Goal: Task Accomplishment & Management: Manage account settings

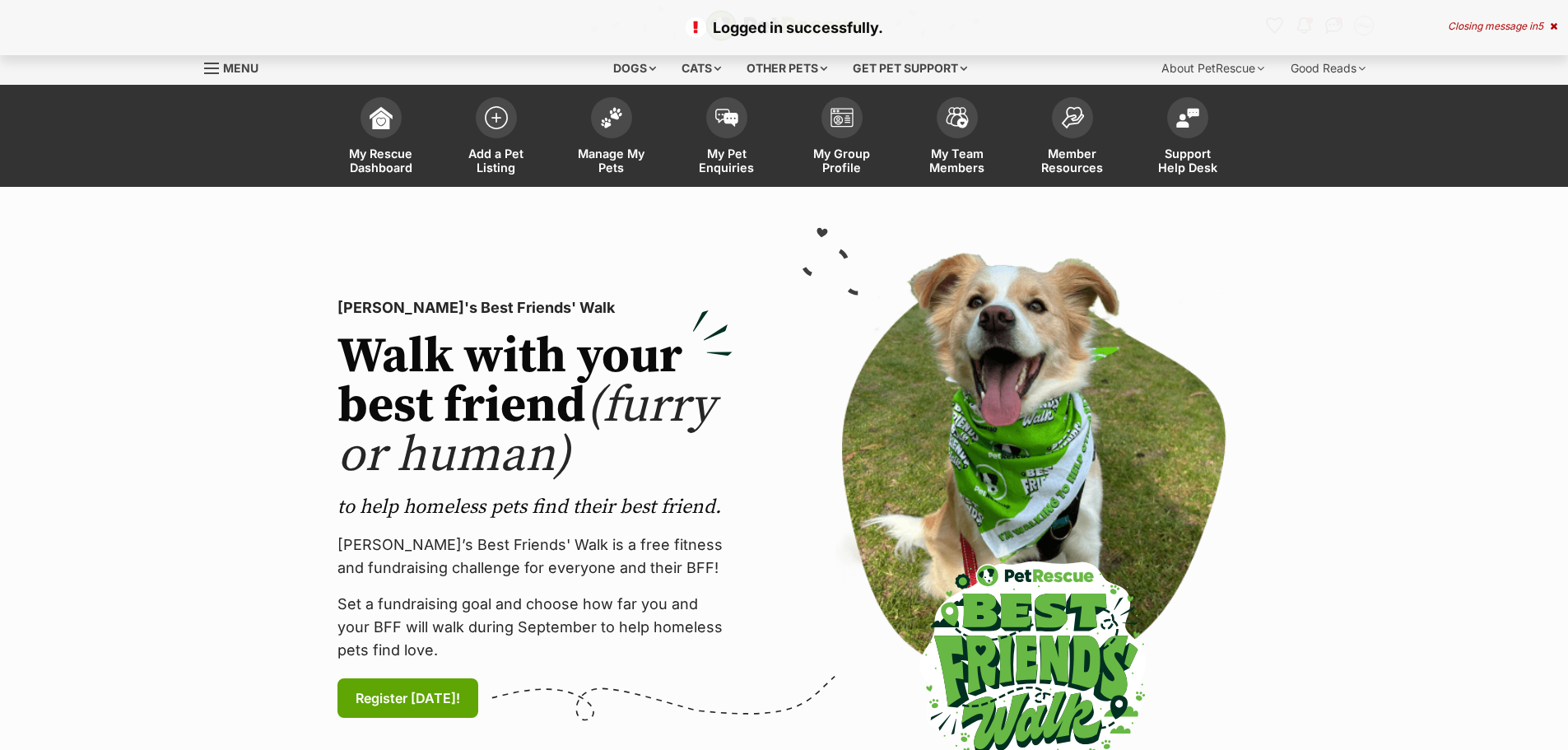
click at [609, 124] on img at bounding box center [611, 118] width 23 height 21
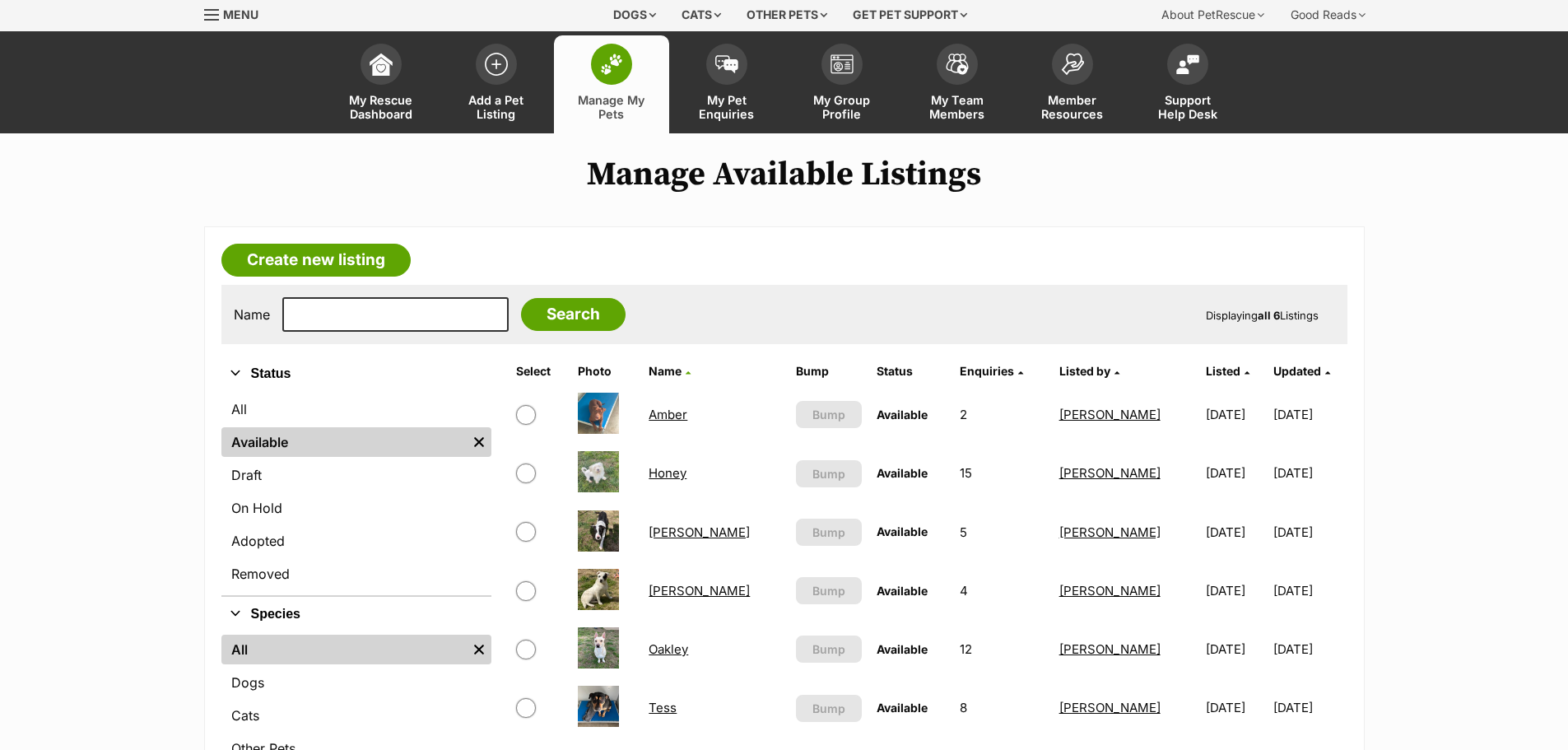
scroll to position [83, 0]
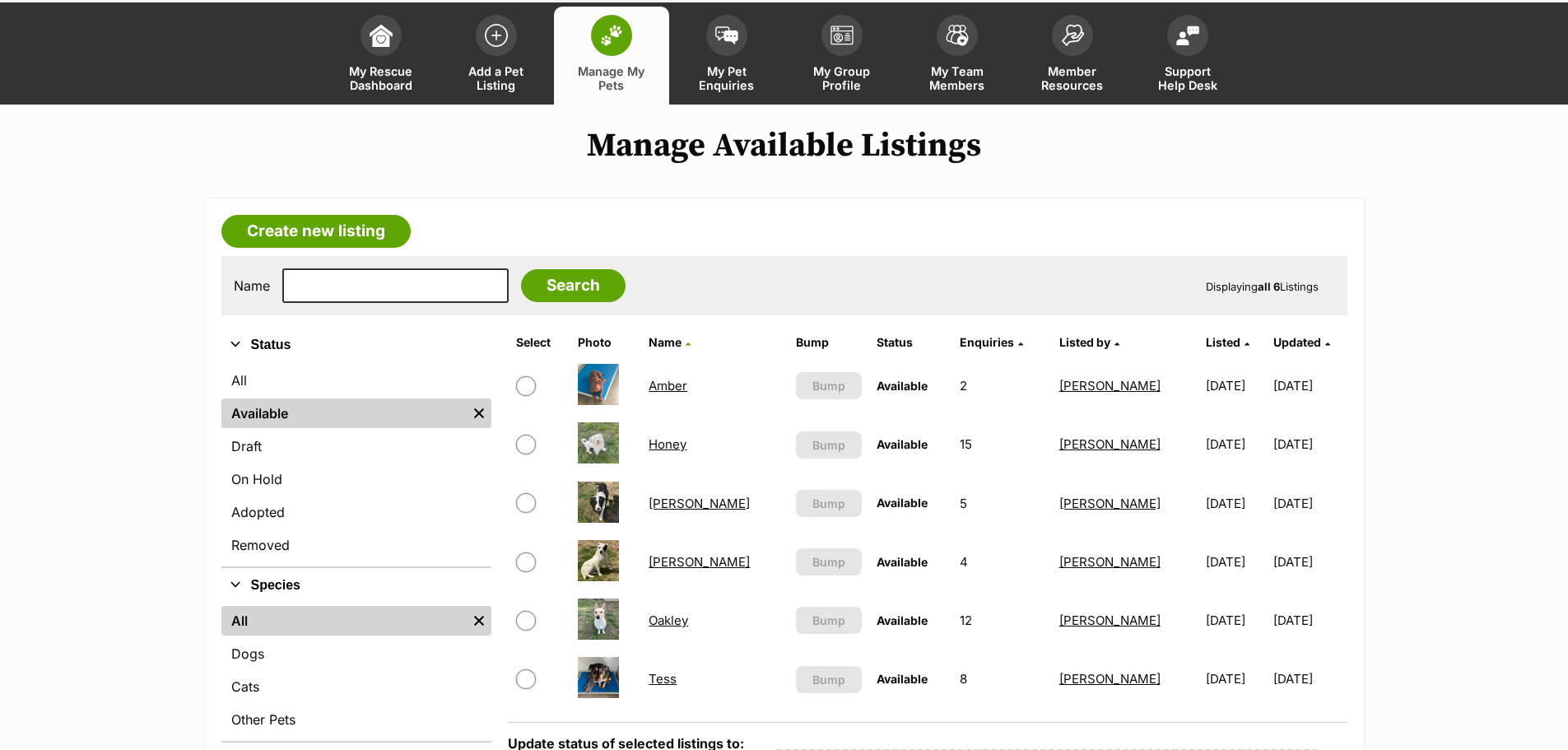
click at [659, 507] on link "Jill" at bounding box center [699, 503] width 101 height 16
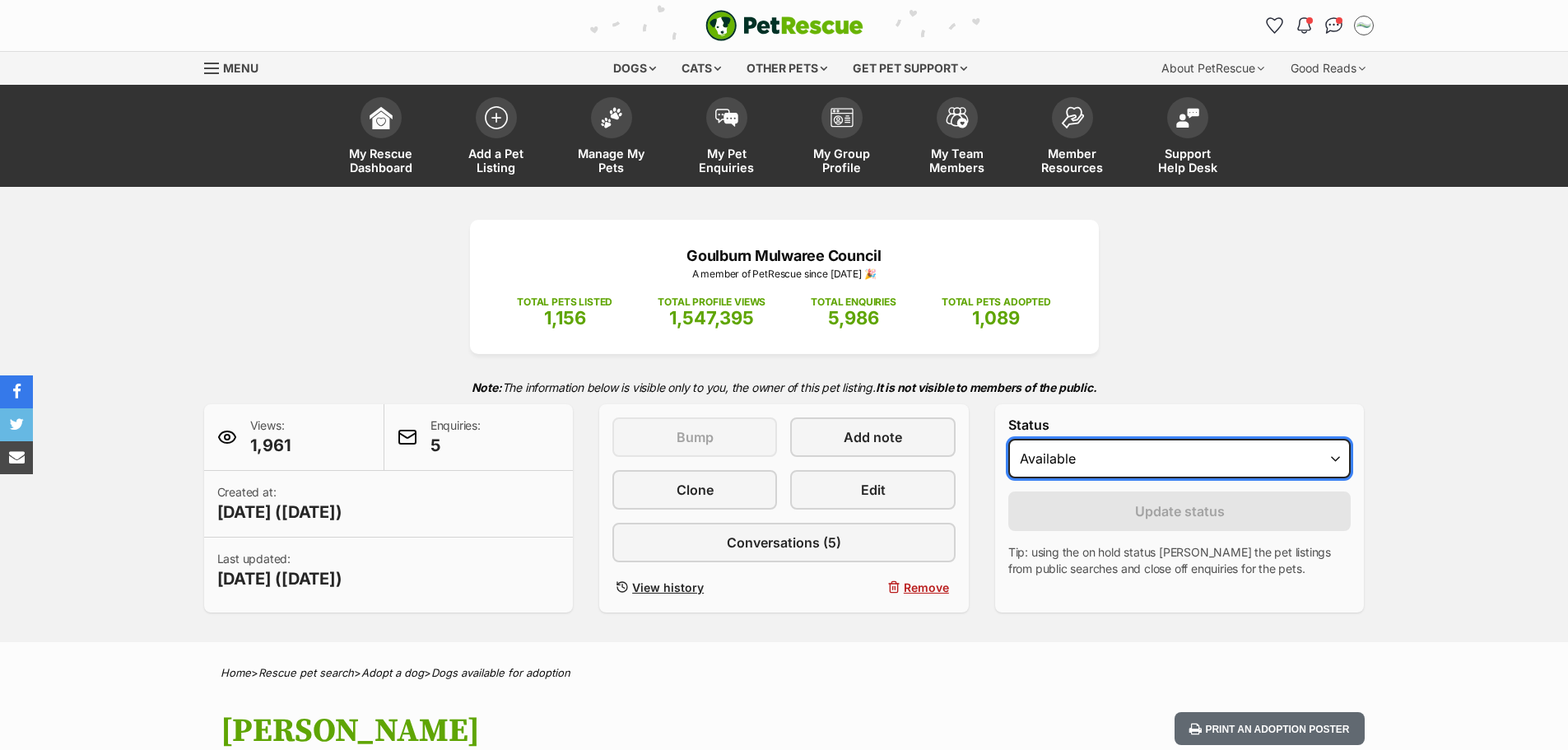
click at [1190, 478] on select "Draft - not available as listing has enquires Available On hold Adopted" at bounding box center [1179, 458] width 343 height 40
select select "rehomed"
click at [1008, 439] on select "Draft - not available as listing has enquires Available On hold Adopted" at bounding box center [1179, 458] width 343 height 40
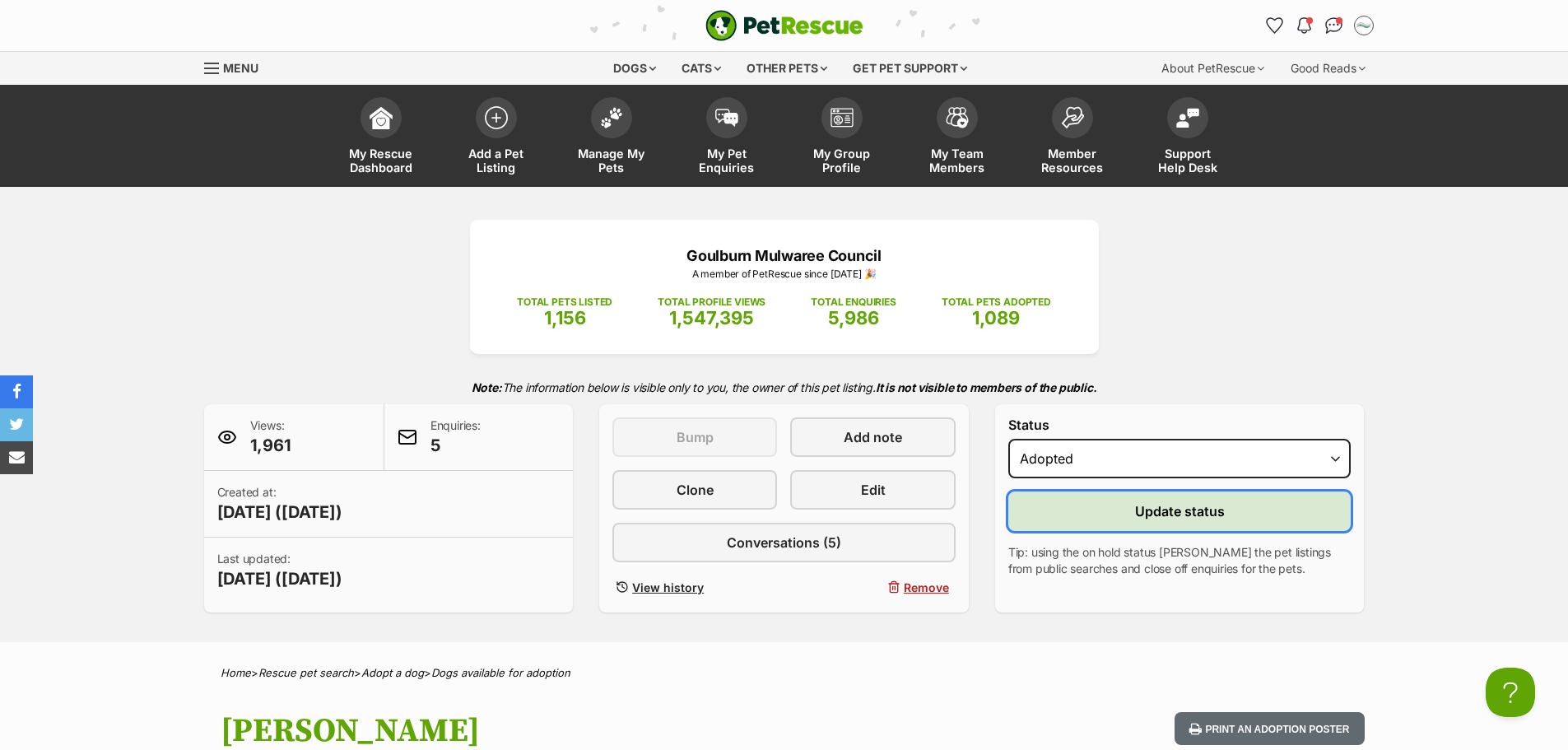
click at [1122, 507] on button "Update status" at bounding box center [1179, 511] width 343 height 40
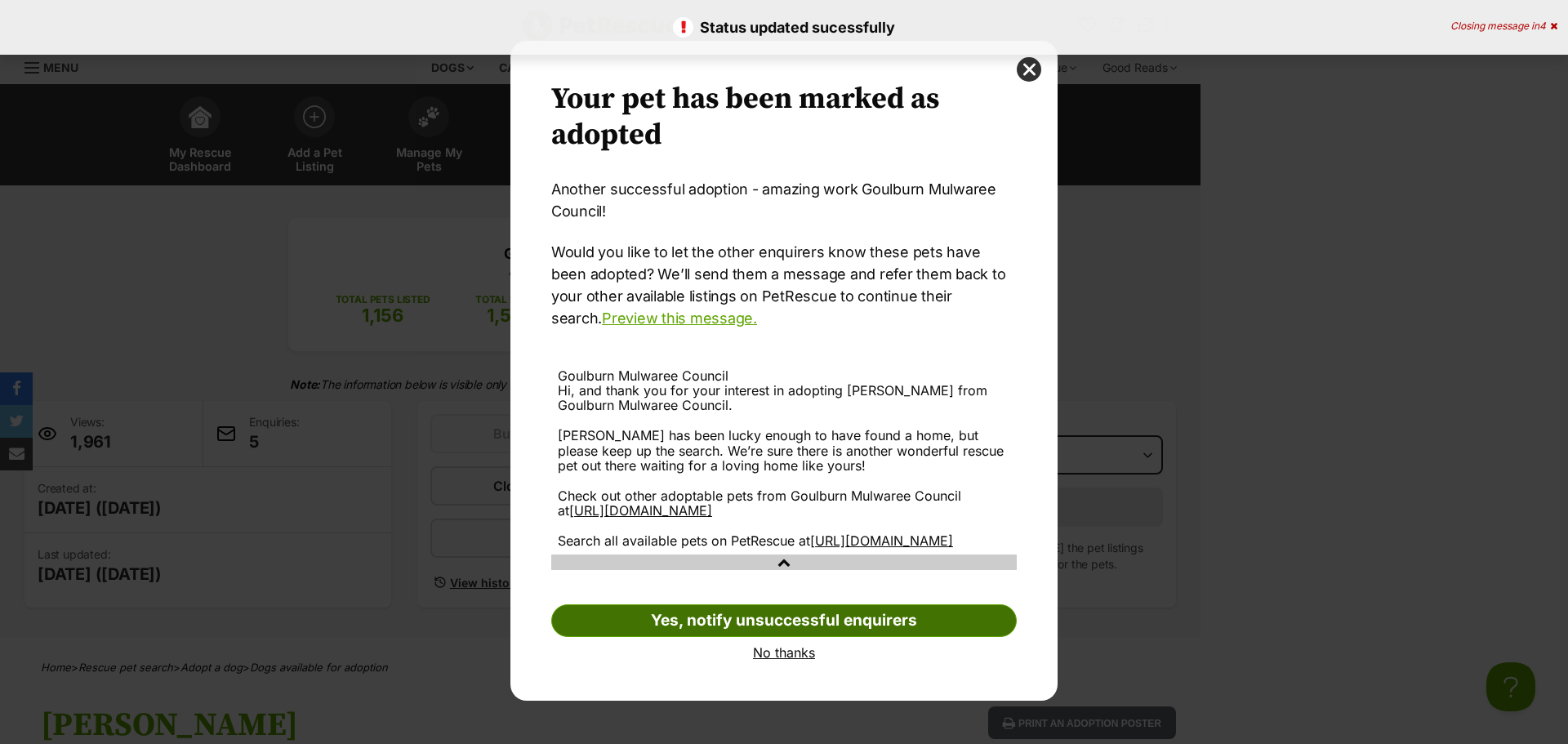
click at [912, 637] on link "Yes, notify unsuccessful enquirers" at bounding box center [784, 620] width 465 height 32
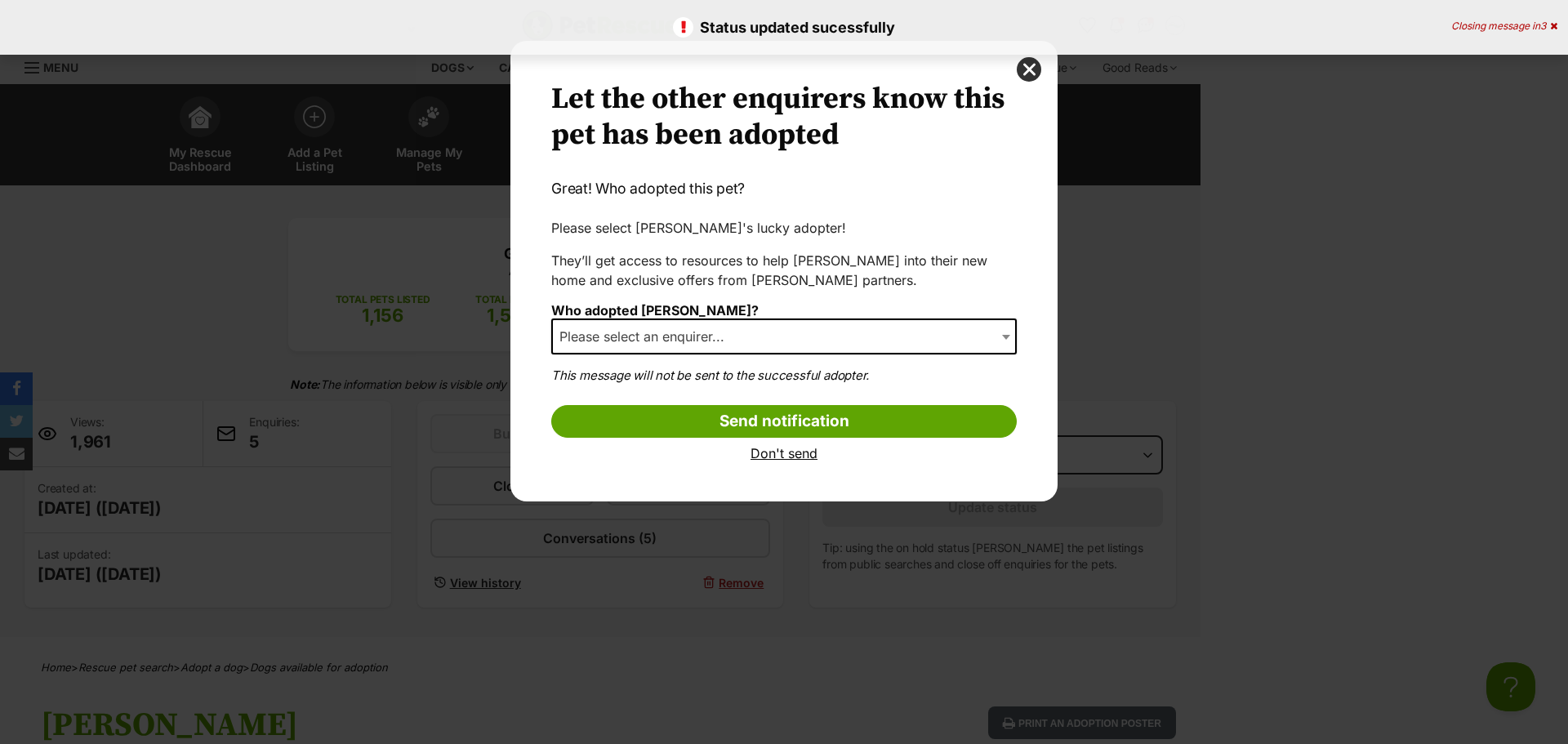
click at [795, 336] on span "Please select an enquirer..." at bounding box center [784, 336] width 465 height 36
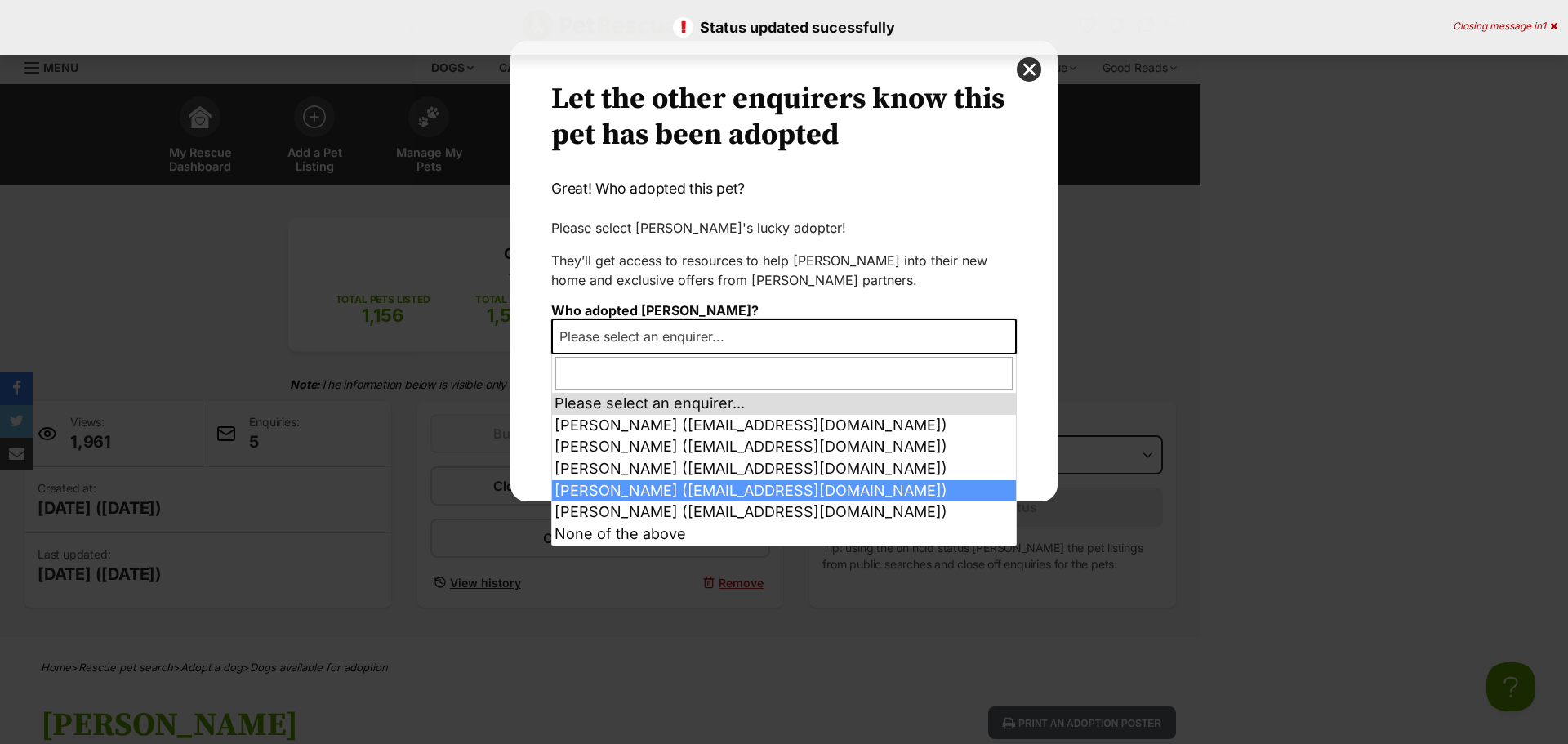
select select "2018772"
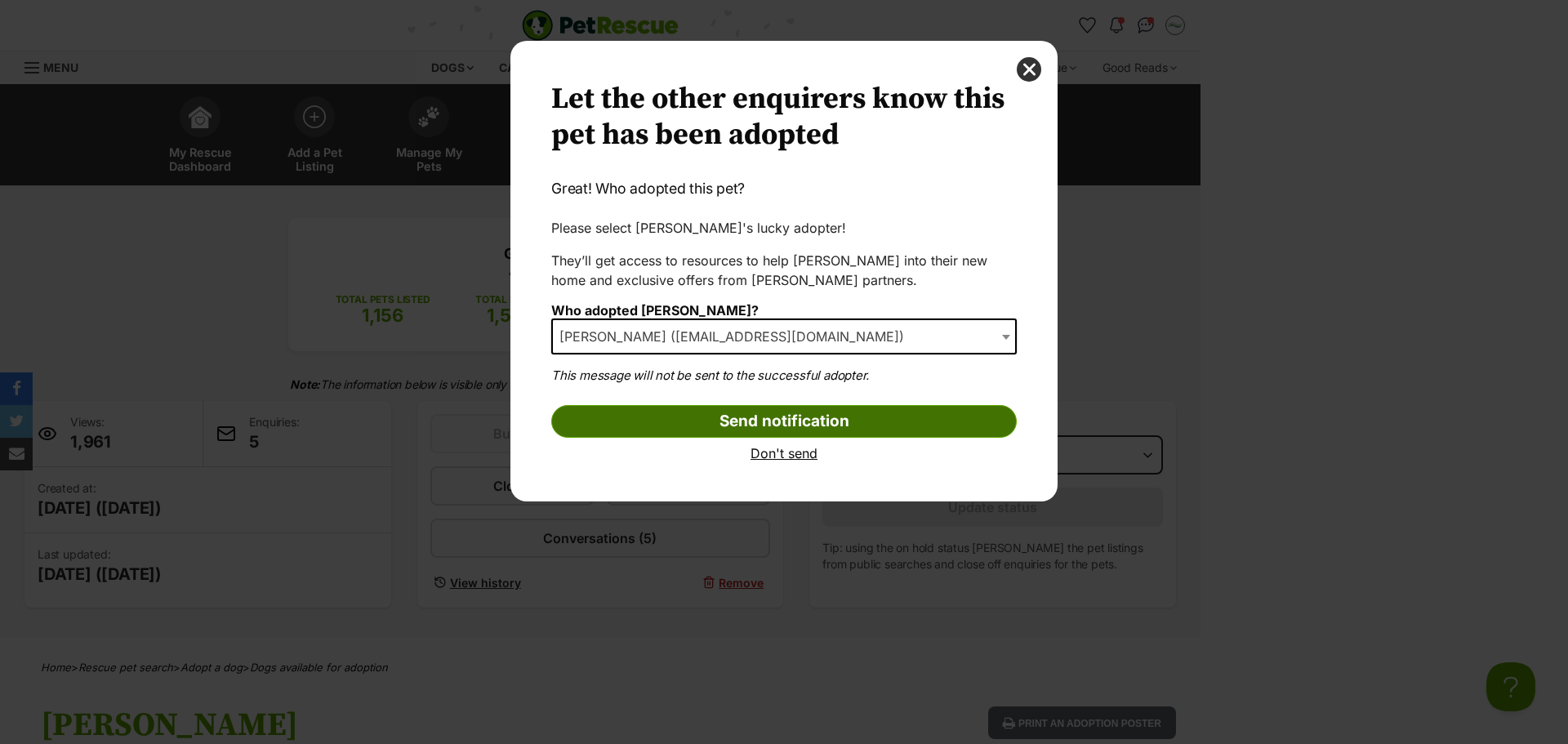
click at [840, 423] on input "Send notification" at bounding box center [784, 421] width 465 height 32
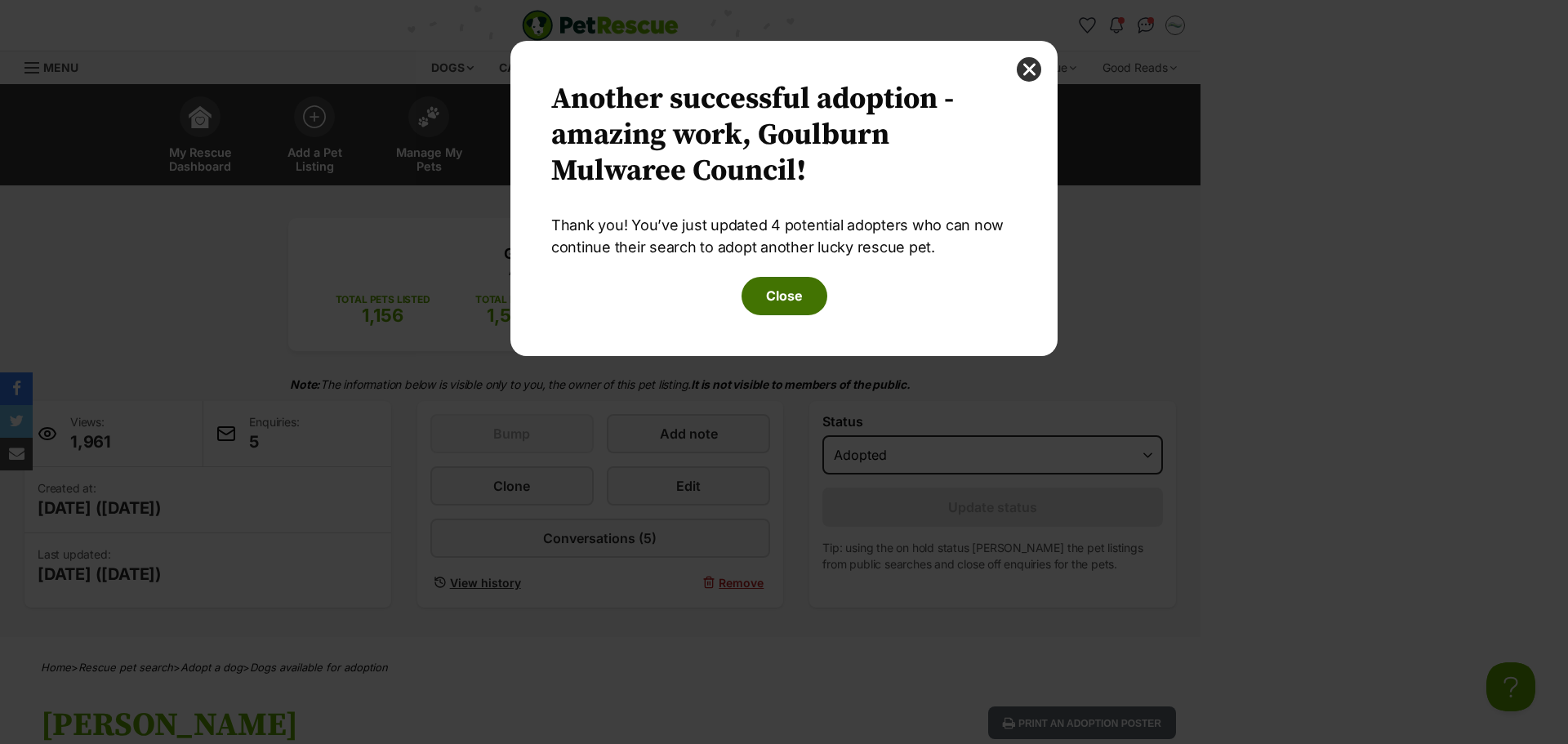
click at [802, 301] on button "Close" at bounding box center [784, 295] width 85 height 37
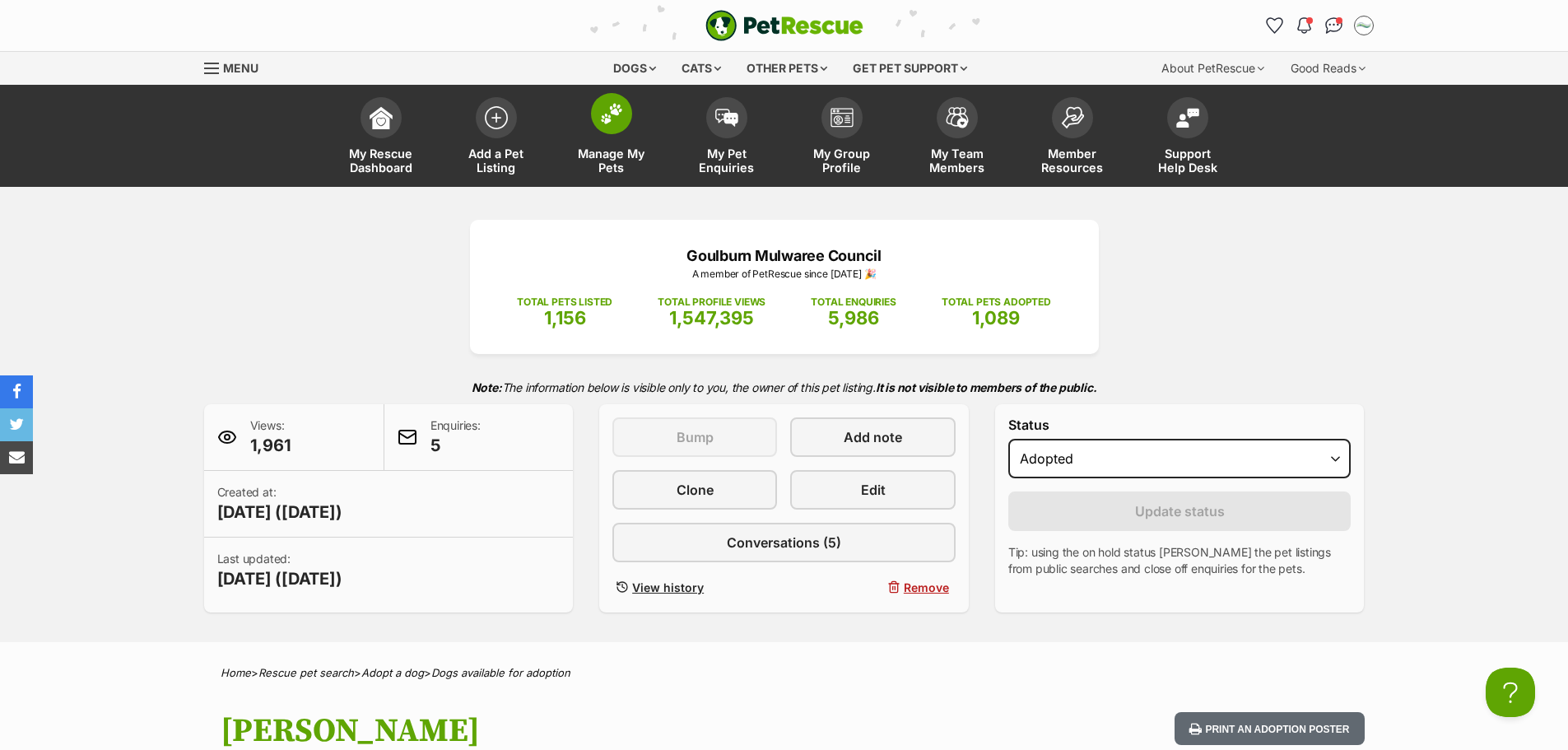
click at [611, 136] on link "Manage My Pets" at bounding box center [611, 138] width 115 height 98
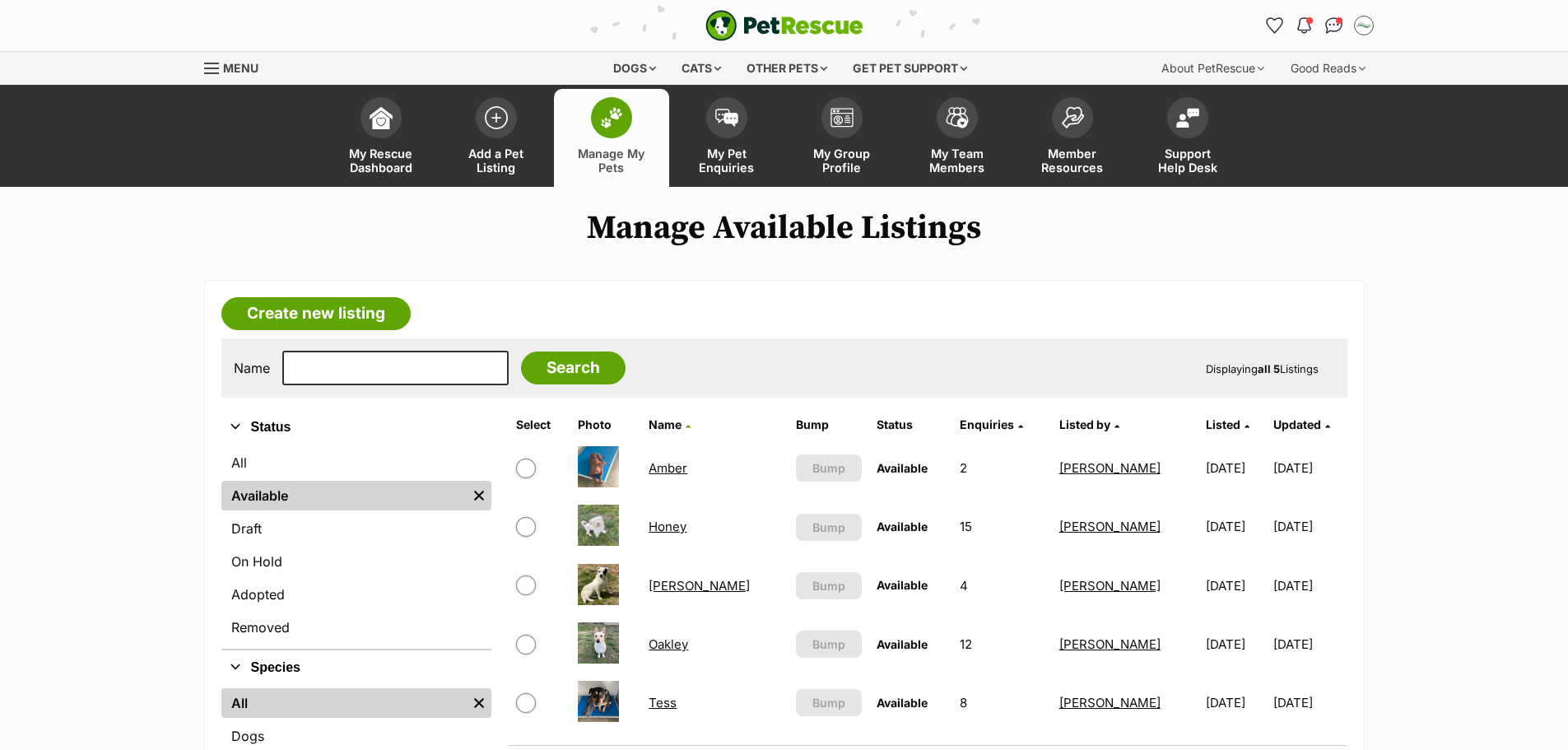
click at [676, 585] on link "Murphy" at bounding box center [699, 586] width 101 height 16
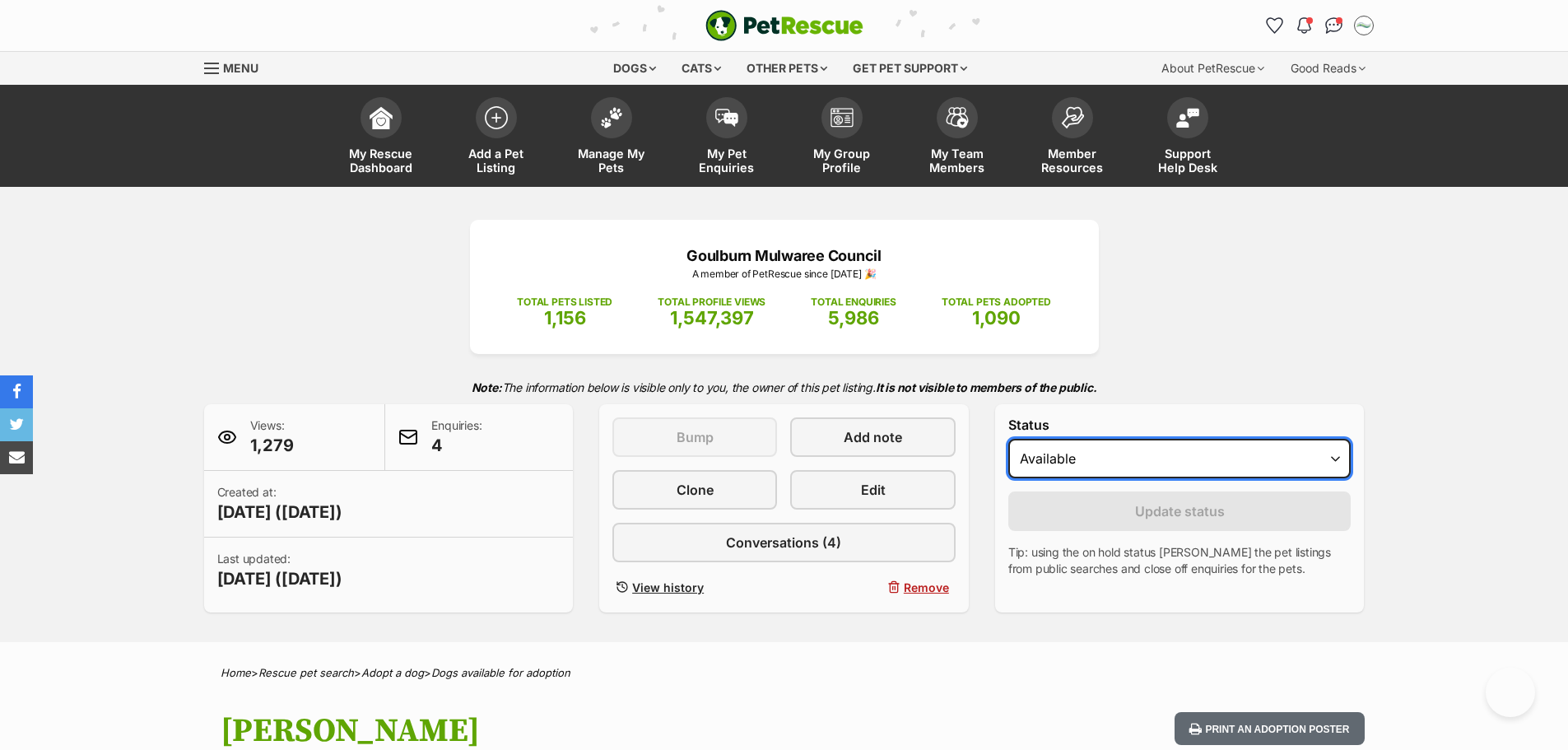
click at [1215, 456] on select "Draft - not available as listing has enquires Available On hold Adopted" at bounding box center [1179, 458] width 343 height 40
select select "rehomed"
click at [1008, 439] on select "Draft - not available as listing has enquires Available On hold Adopted" at bounding box center [1179, 458] width 343 height 40
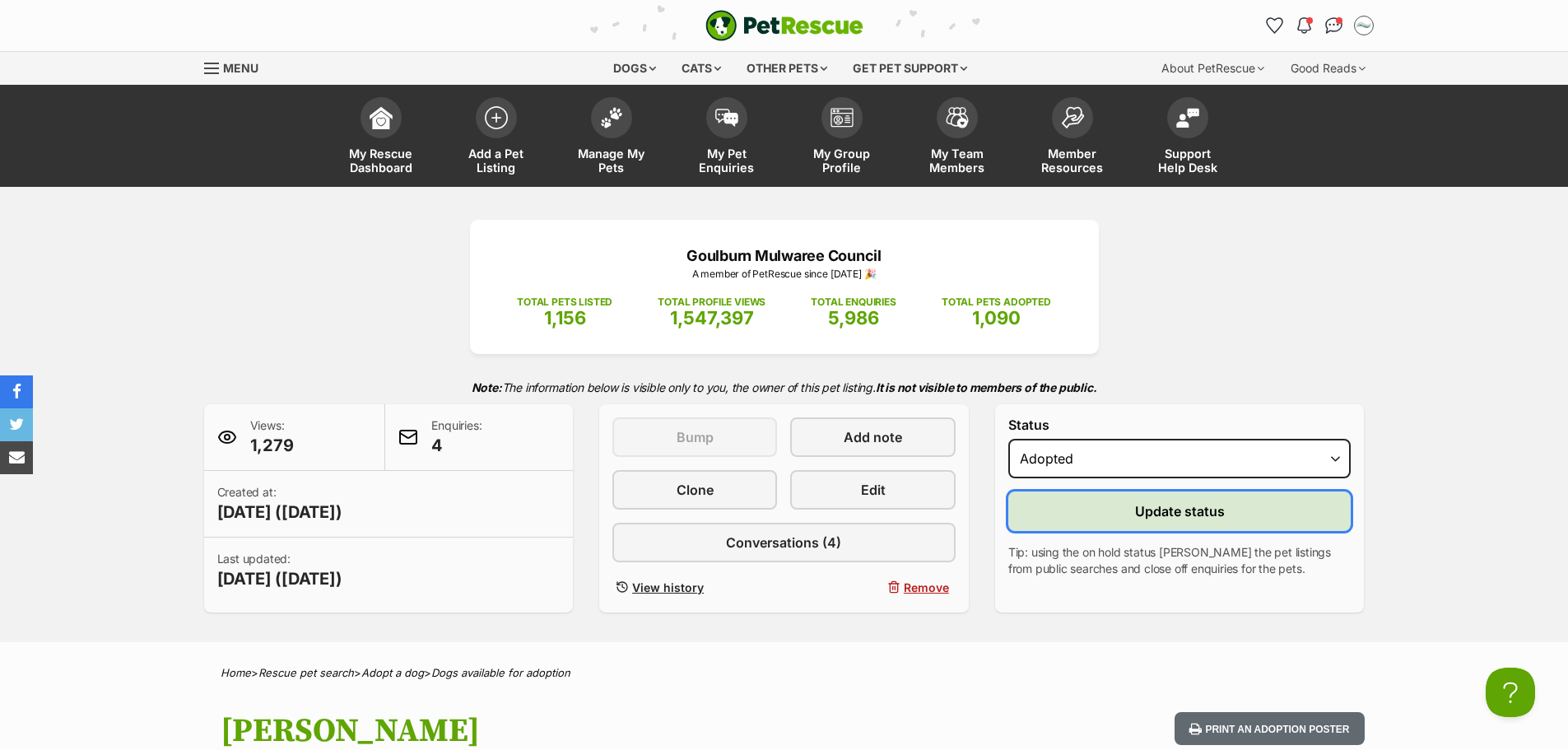
click at [1176, 524] on button "Update status" at bounding box center [1179, 511] width 343 height 40
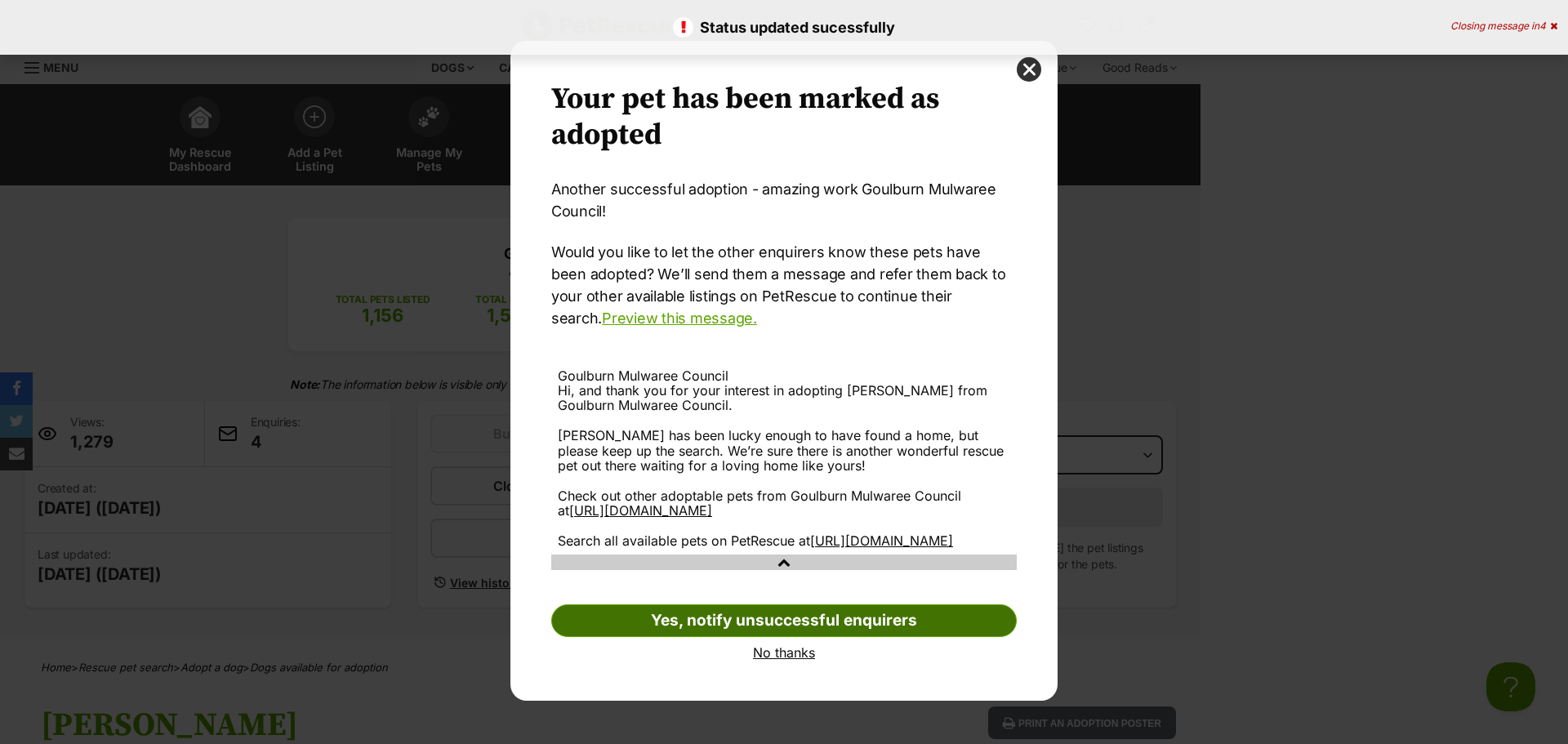
click at [853, 637] on link "Yes, notify unsuccessful enquirers" at bounding box center [784, 620] width 465 height 32
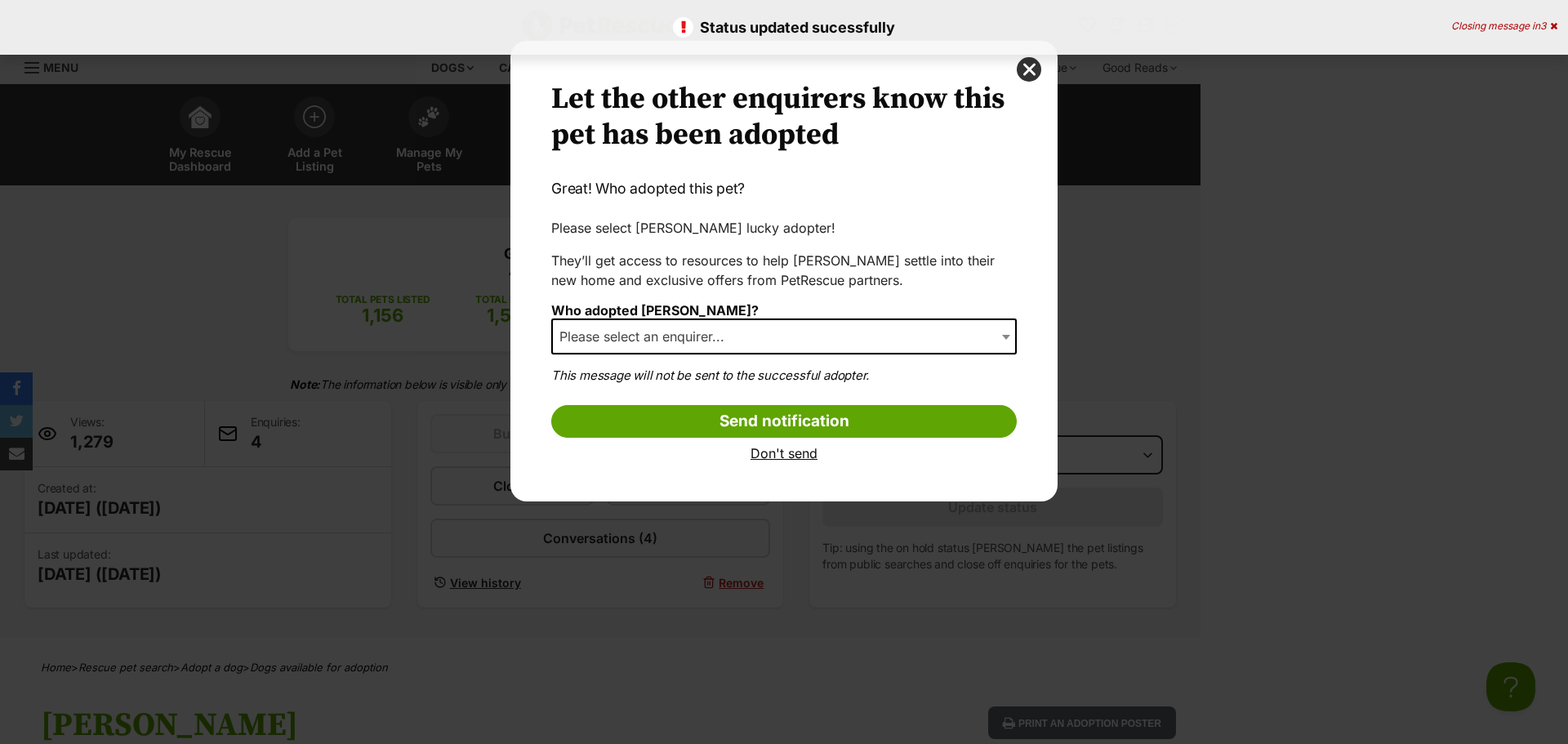
click at [724, 320] on span "Please select an enquirer..." at bounding box center [784, 336] width 465 height 36
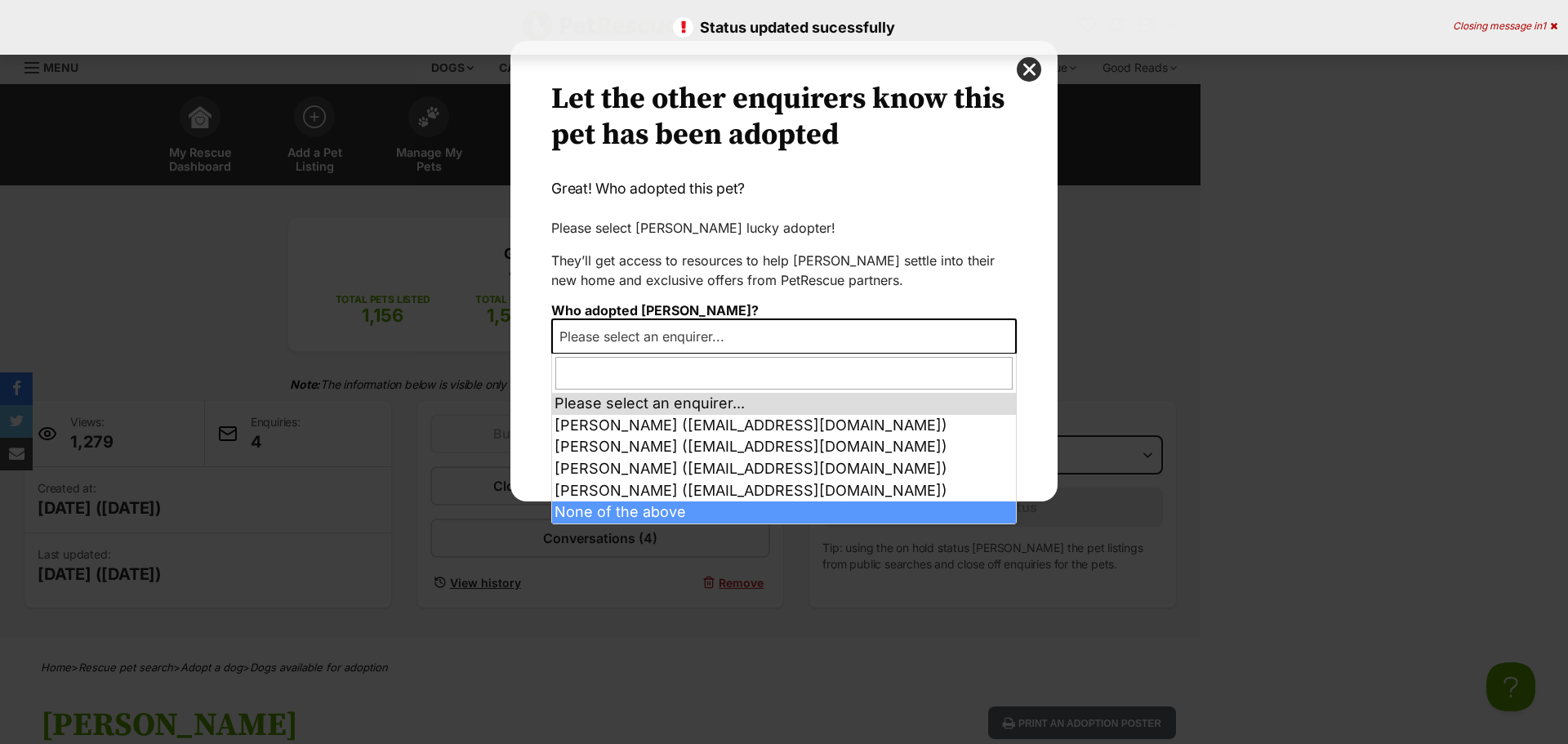
select select "other"
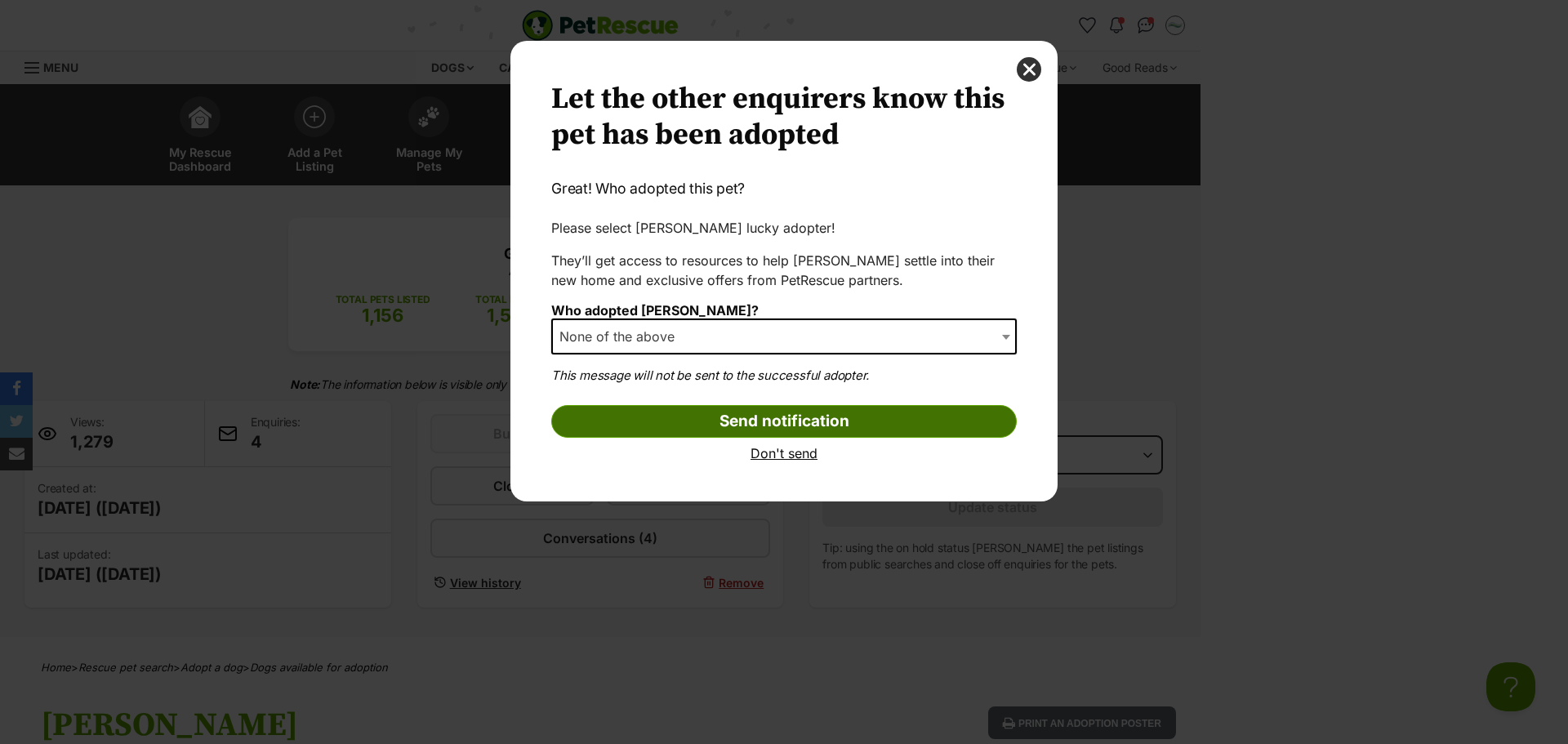
click at [845, 431] on input "Send notification" at bounding box center [784, 421] width 465 height 32
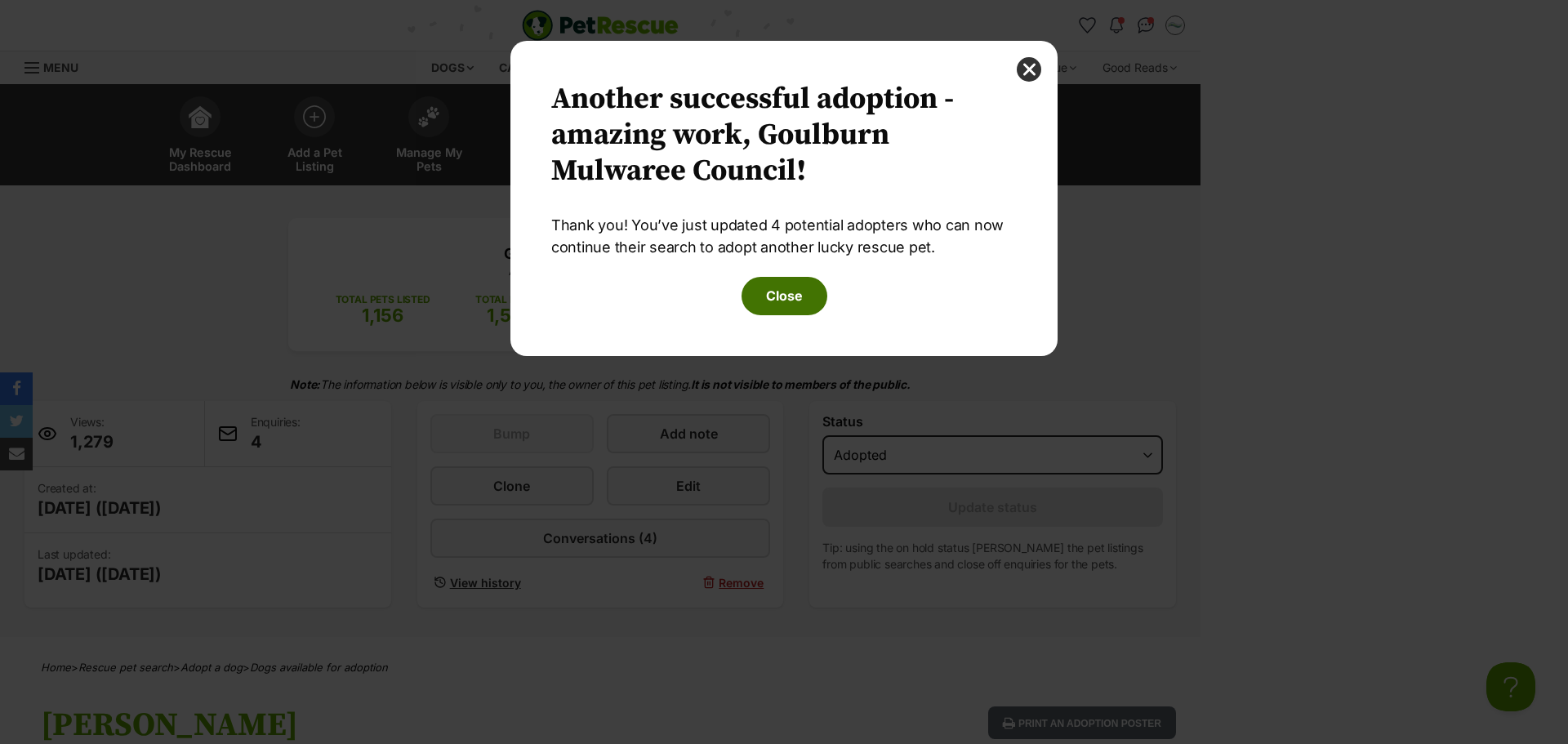
click at [774, 281] on button "Close" at bounding box center [784, 295] width 85 height 37
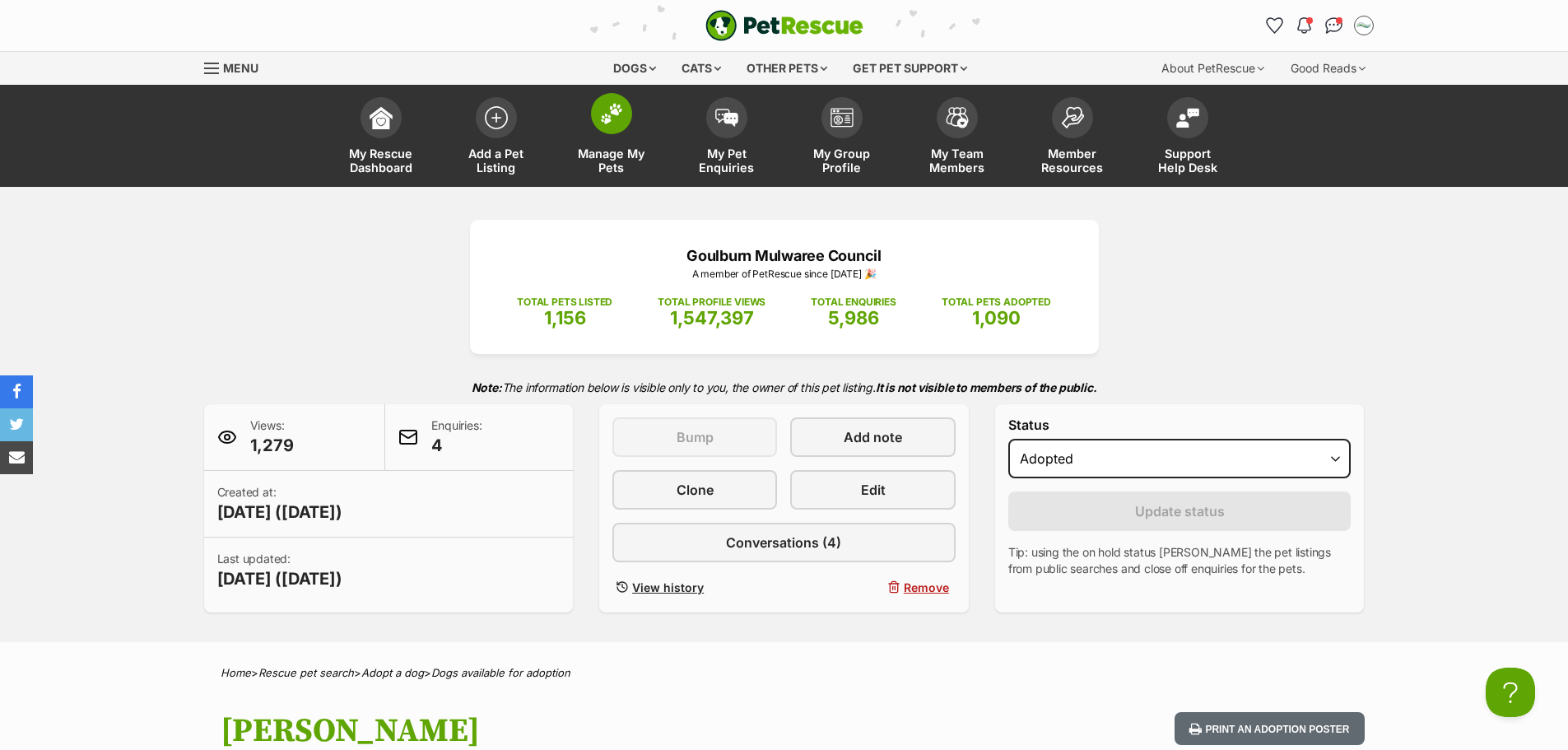
click at [634, 125] on link "Manage My Pets" at bounding box center [611, 138] width 115 height 98
